Goal: Use online tool/utility

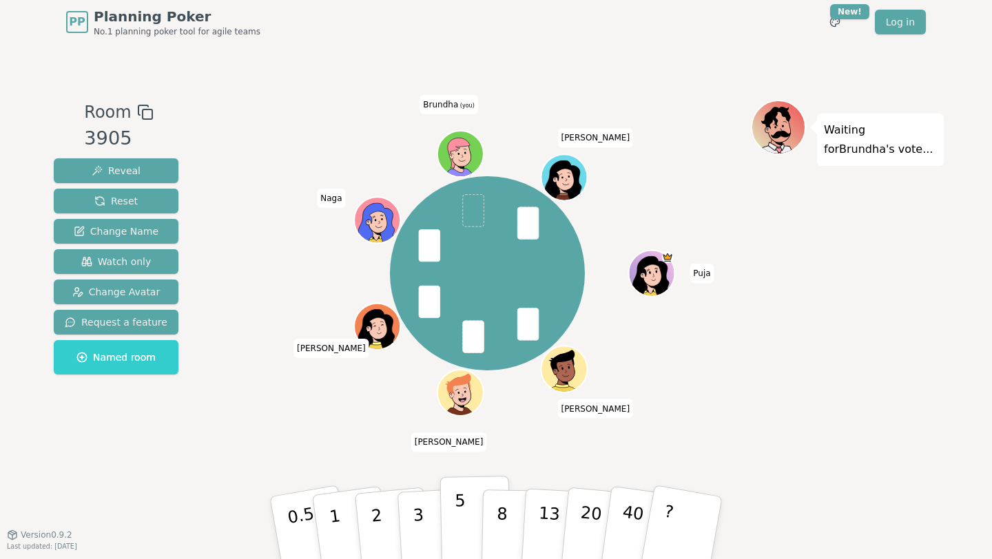
click at [456, 530] on p "5" at bounding box center [461, 528] width 12 height 74
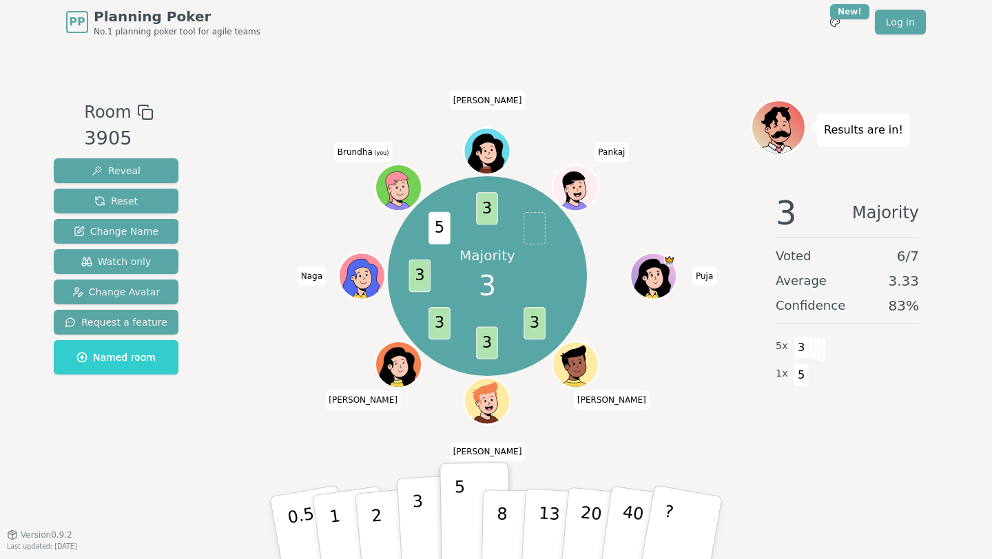
click at [425, 527] on button "3" at bounding box center [434, 528] width 75 height 107
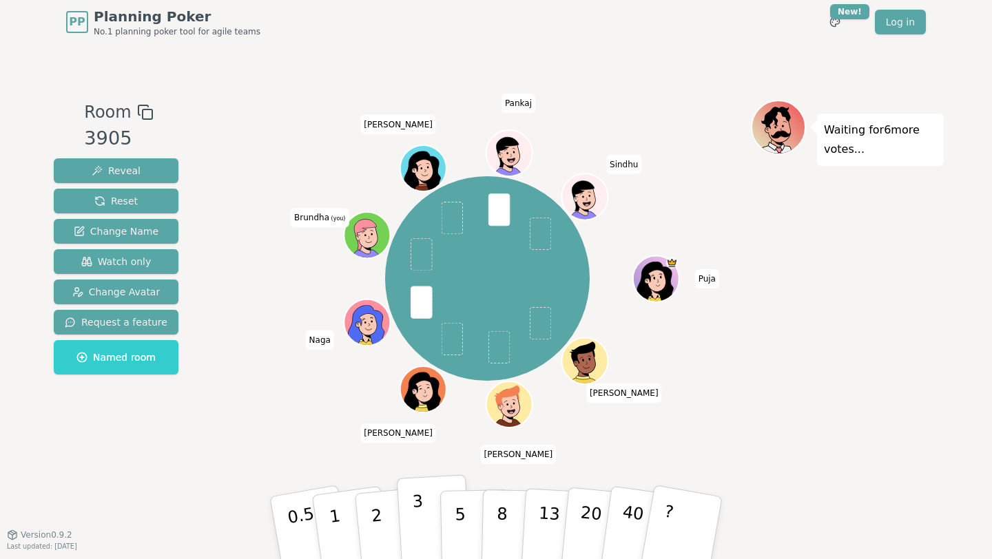
click at [415, 521] on p "3" at bounding box center [419, 529] width 15 height 75
click at [417, 535] on p "3" at bounding box center [419, 529] width 15 height 75
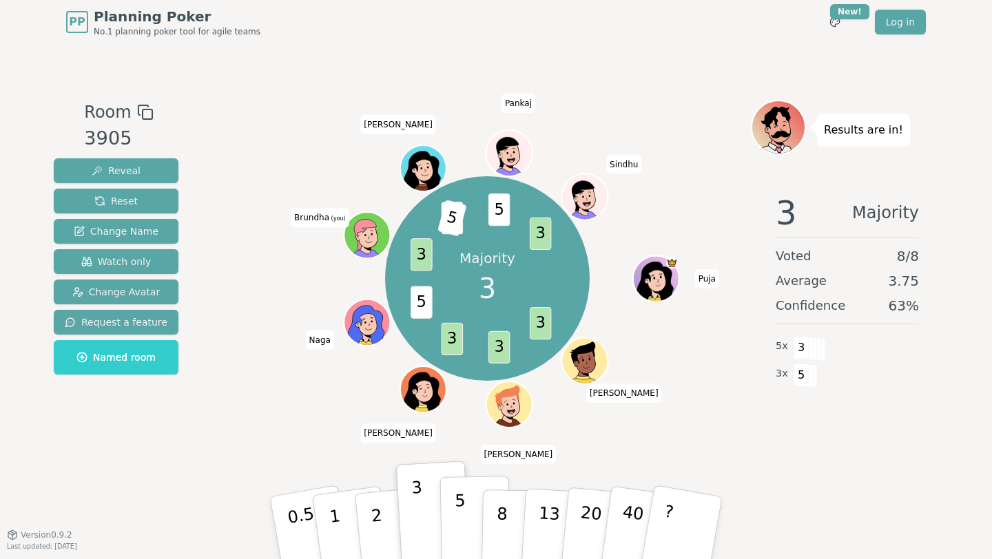
click at [469, 515] on button "5" at bounding box center [475, 528] width 71 height 105
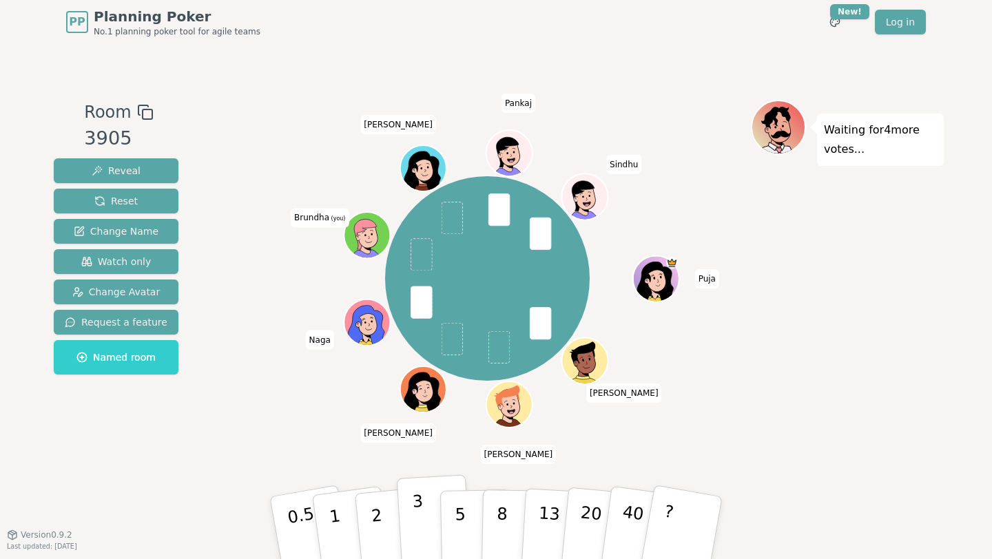
click at [420, 539] on p "3" at bounding box center [419, 529] width 15 height 75
click at [453, 532] on button "5" at bounding box center [475, 528] width 71 height 105
click at [457, 526] on p "5" at bounding box center [461, 528] width 12 height 74
click at [384, 534] on button "2" at bounding box center [392, 529] width 79 height 110
click at [454, 527] on button "5" at bounding box center [475, 528] width 71 height 105
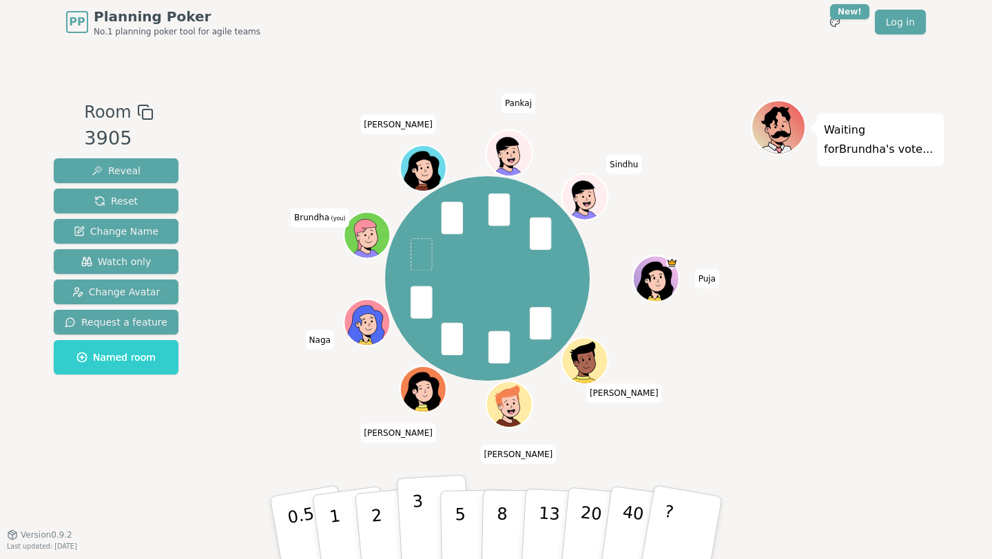
click at [428, 542] on button "3" at bounding box center [434, 528] width 75 height 107
click at [422, 533] on p "3" at bounding box center [419, 529] width 15 height 75
